Goal: Task Accomplishment & Management: Use online tool/utility

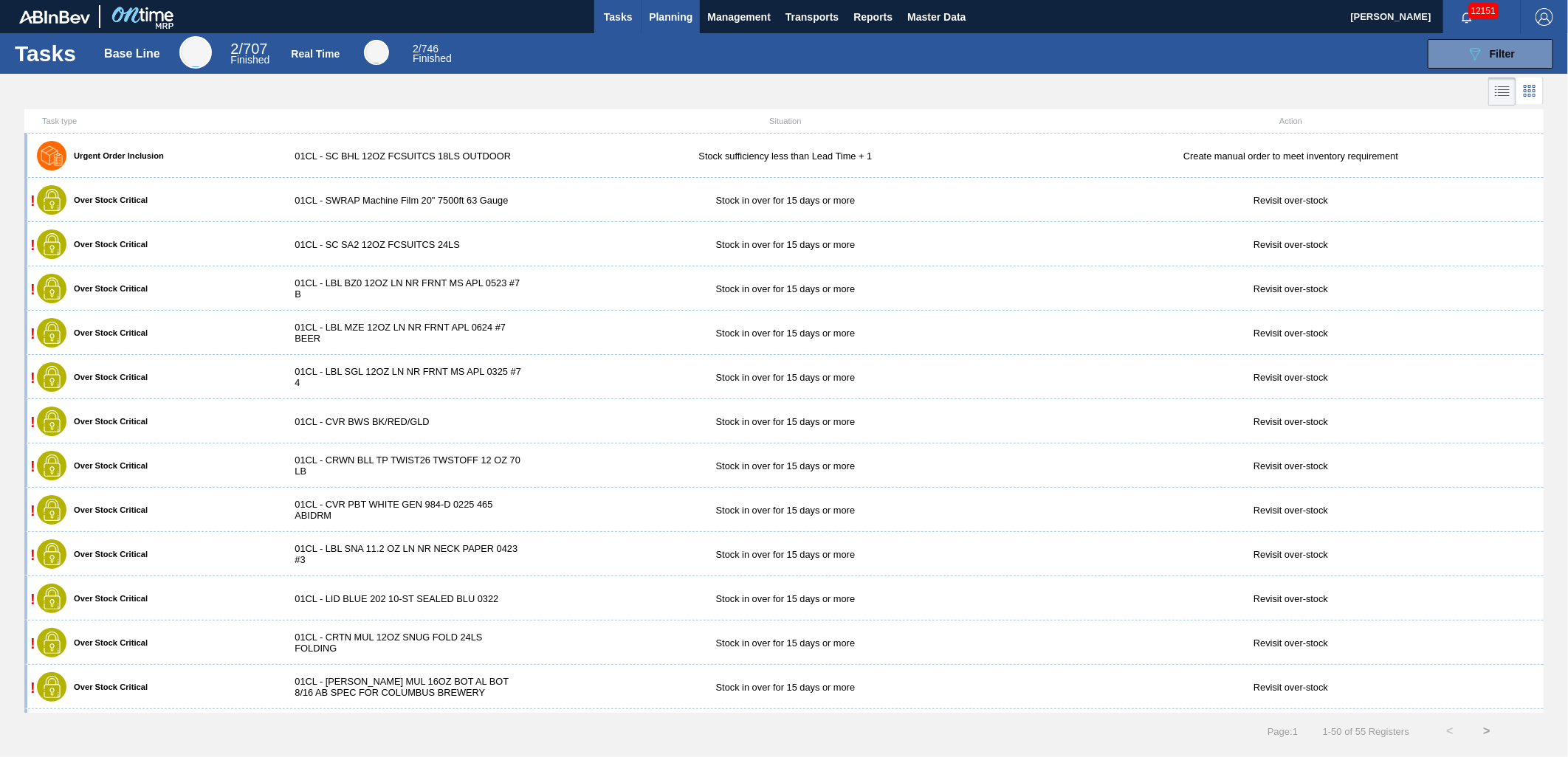
click at [660, 17] on span "Planning" at bounding box center [671, 17] width 44 height 18
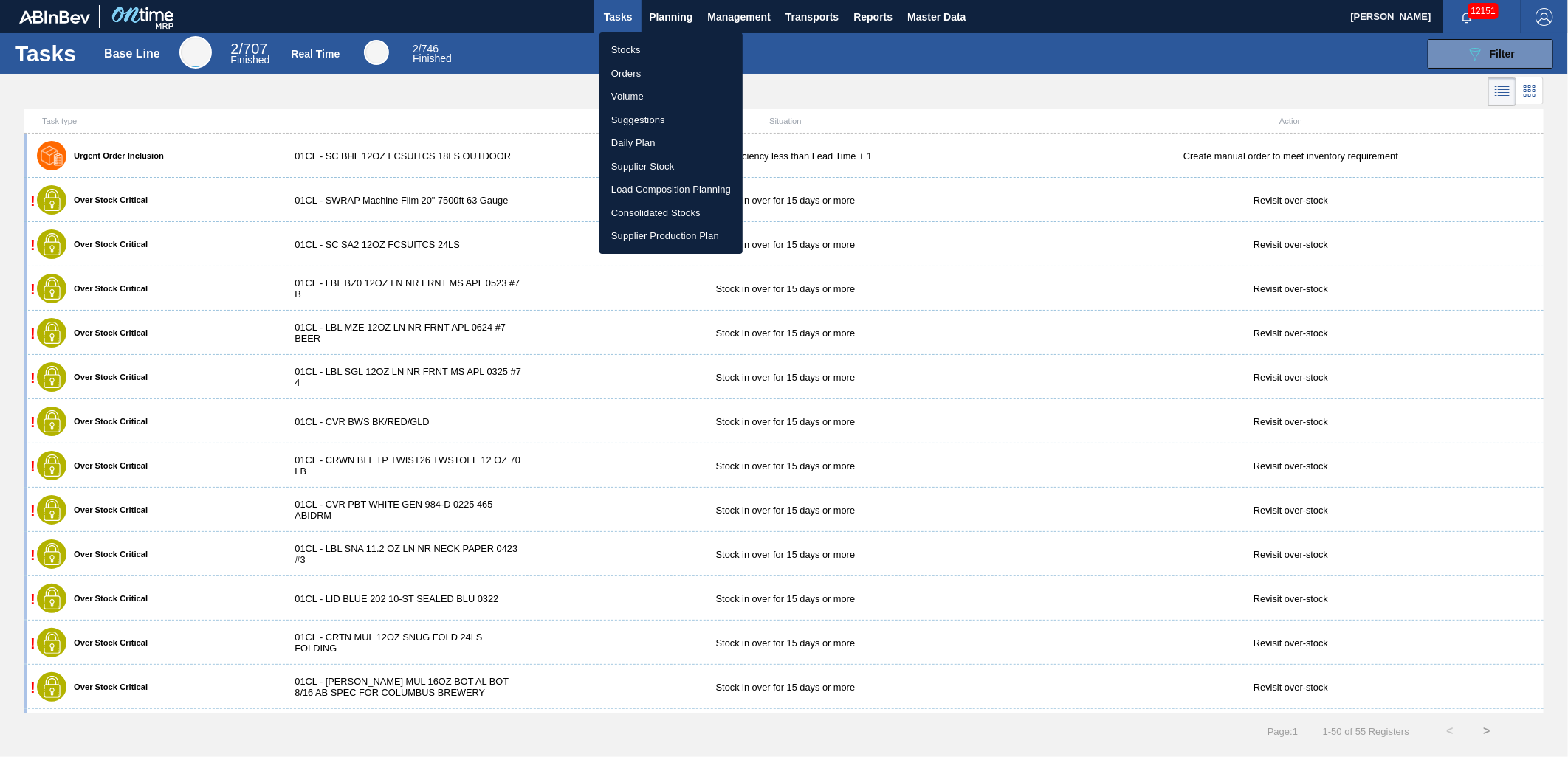
click at [635, 190] on li "Load Composition Planning" at bounding box center [671, 189] width 143 height 23
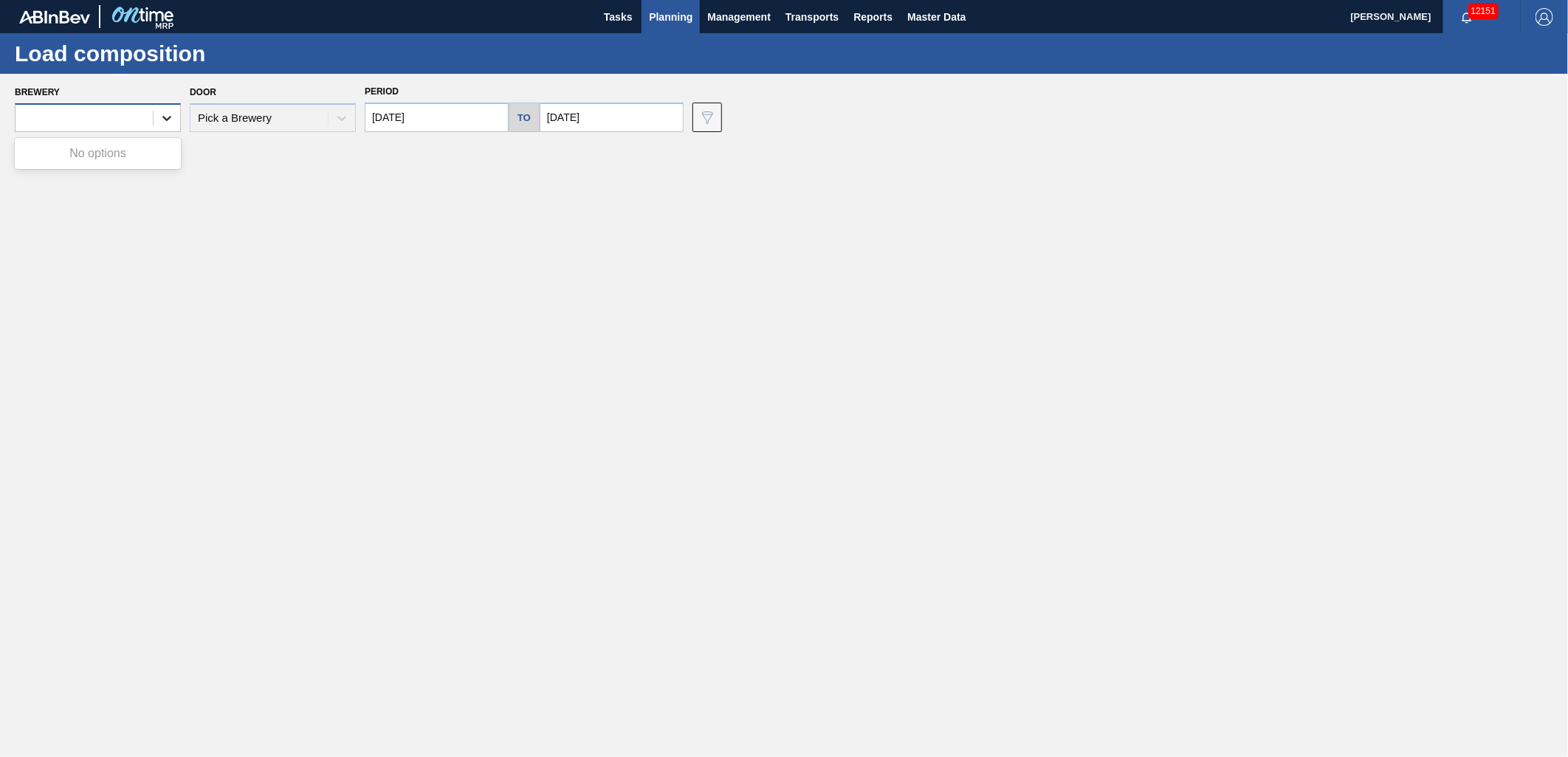
click at [154, 124] on div at bounding box center [167, 118] width 26 height 26
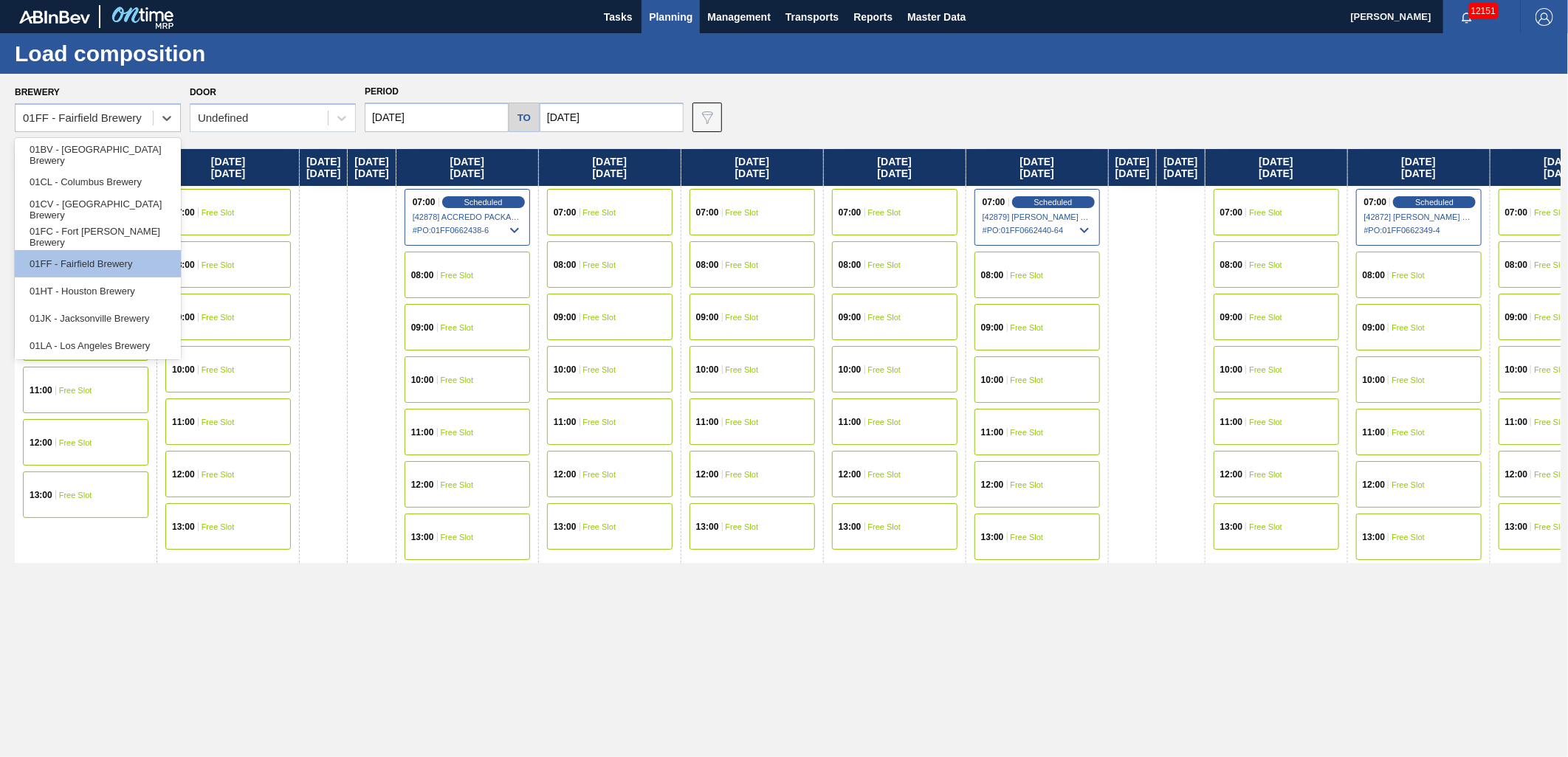
click at [347, 280] on div "Saturday 10/04/2025" at bounding box center [324, 356] width 48 height 414
click at [81, 237] on div "01FC - Fort Collins Brewery" at bounding box center [98, 237] width 166 height 27
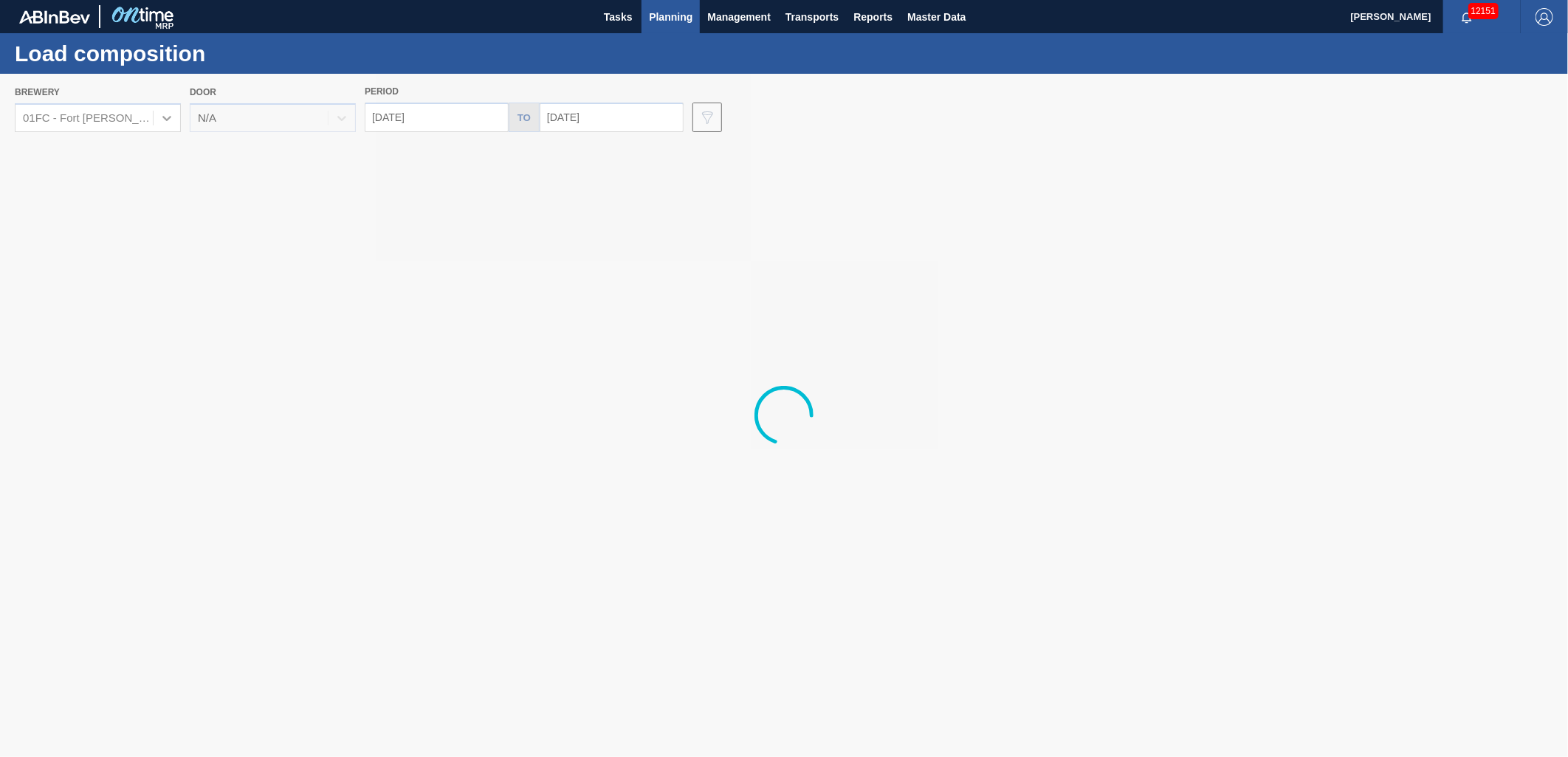
click at [122, 123] on div at bounding box center [784, 415] width 1568 height 683
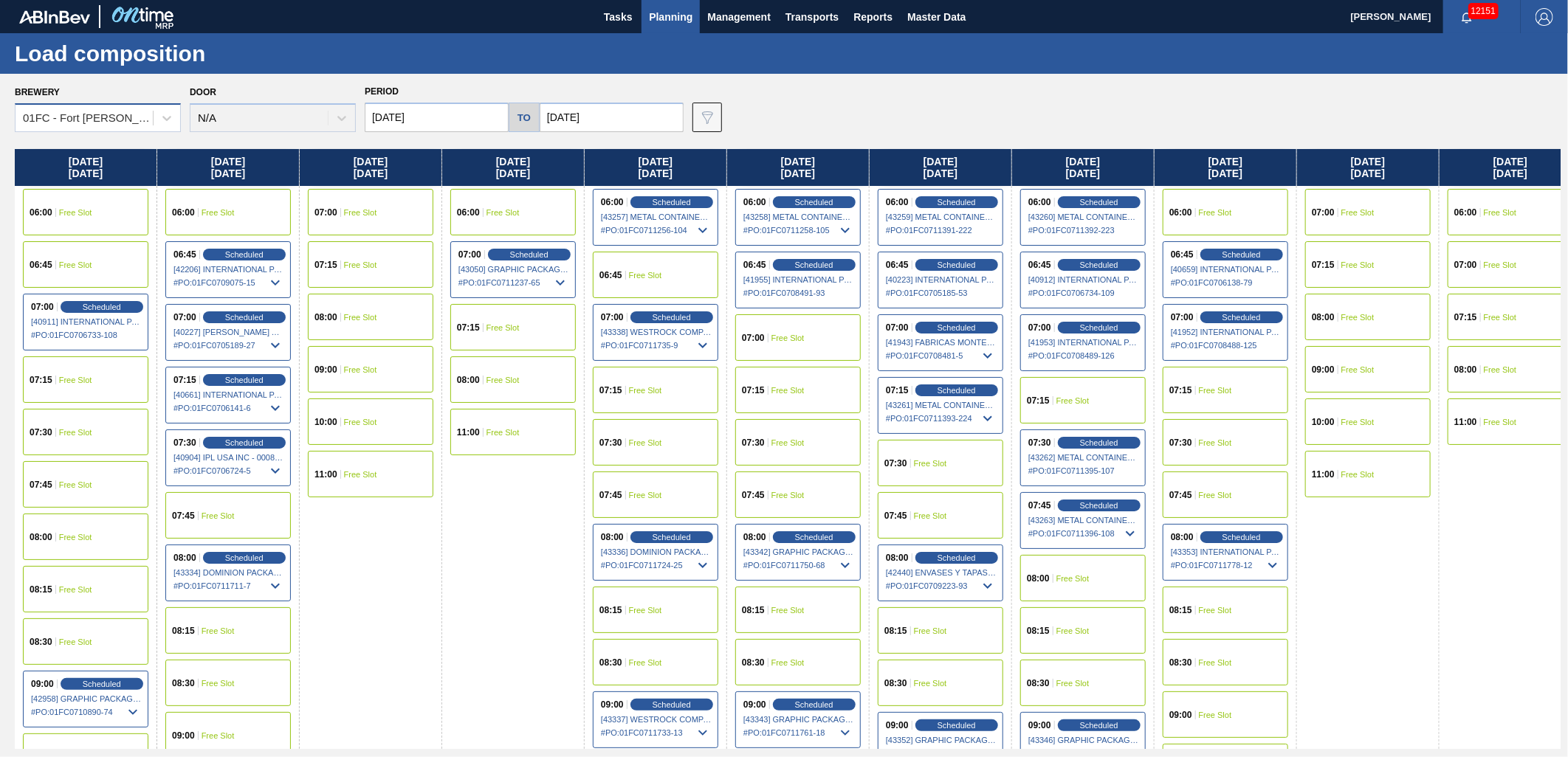
click at [151, 123] on div "01FC - Fort Collins Brewery" at bounding box center [88, 118] width 131 height 13
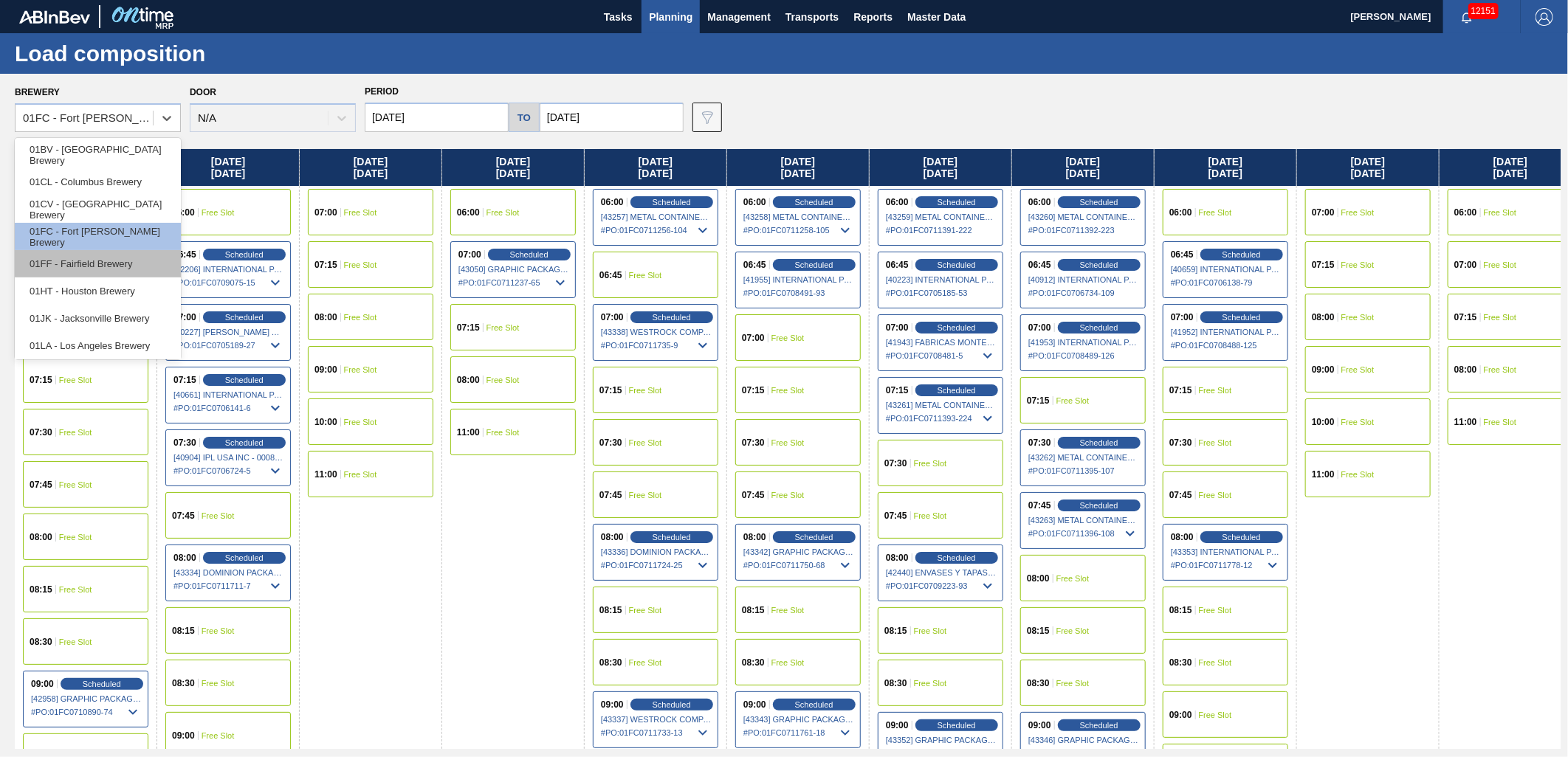
click at [118, 271] on div "01FF - Fairfield Brewery" at bounding box center [98, 264] width 166 height 27
